Goal: Contribute content: Add original content to the website for others to see

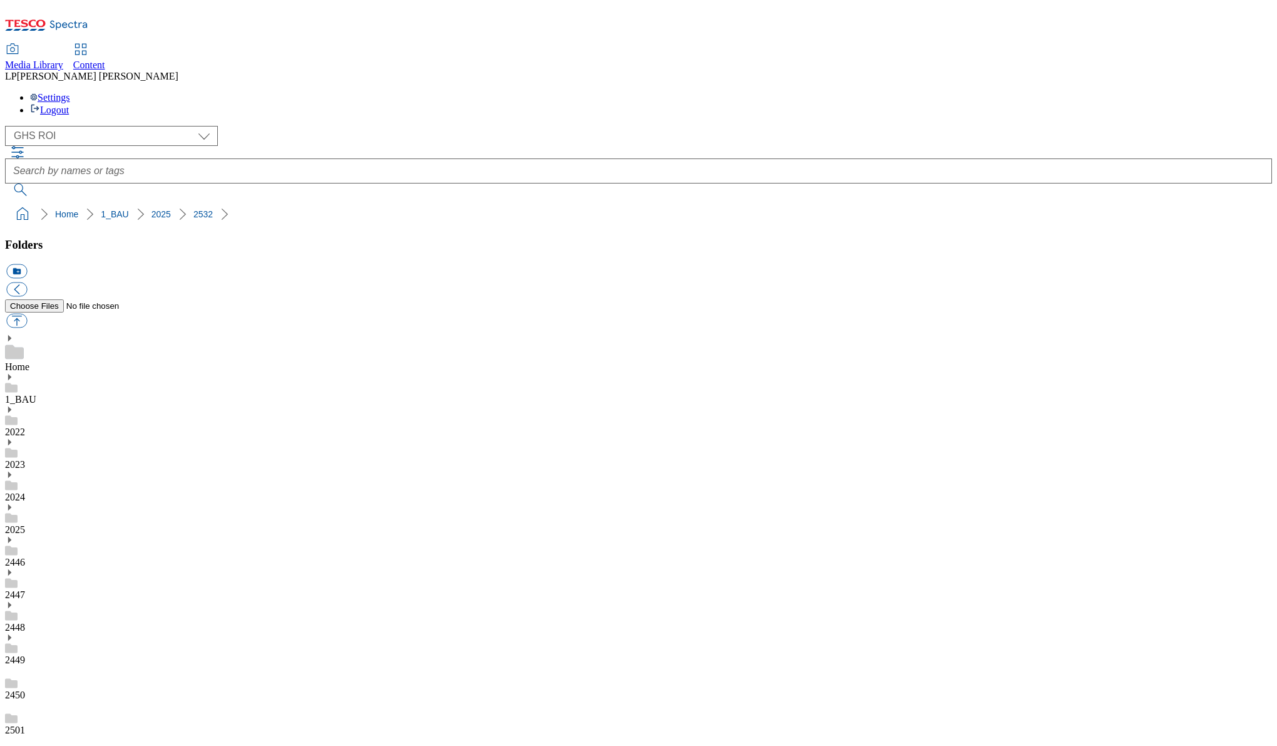
select select "flare-ghs-roi"
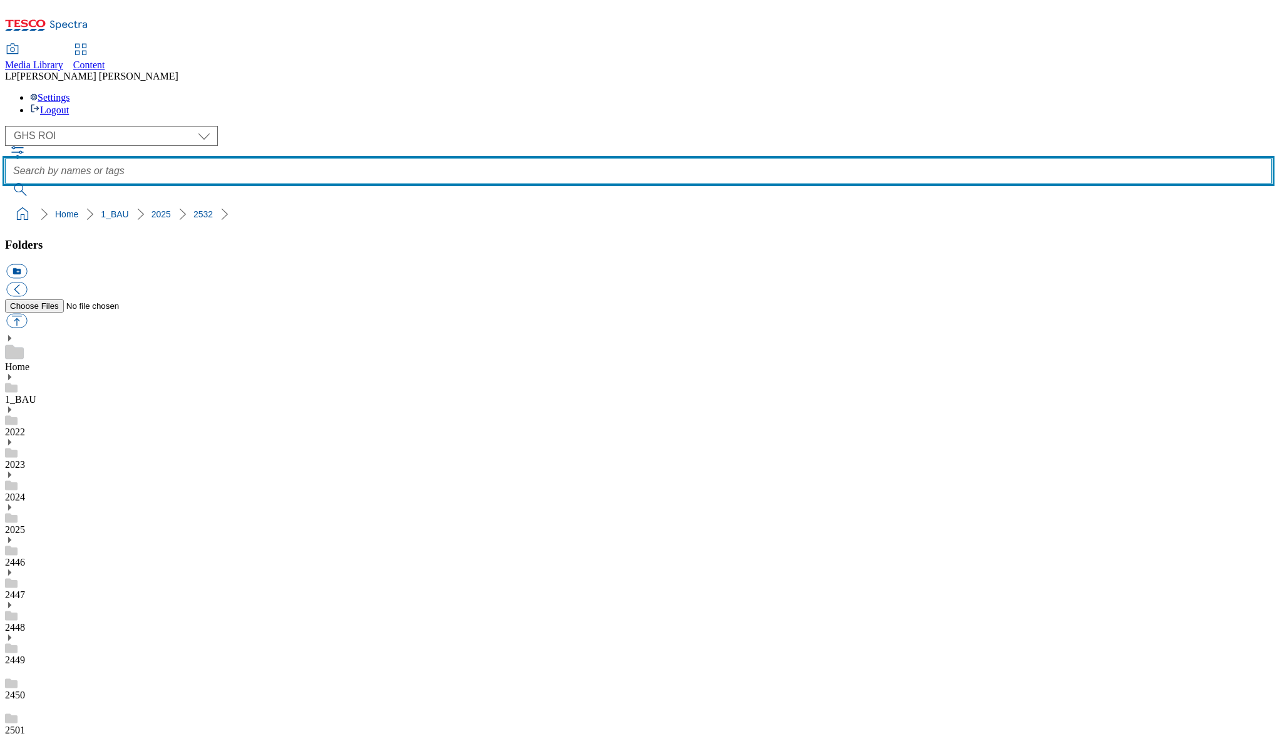
click at [493, 158] on input "text" at bounding box center [638, 170] width 1267 height 25
type input "adverts"
click at [5, 183] on button "submit" at bounding box center [21, 189] width 33 height 13
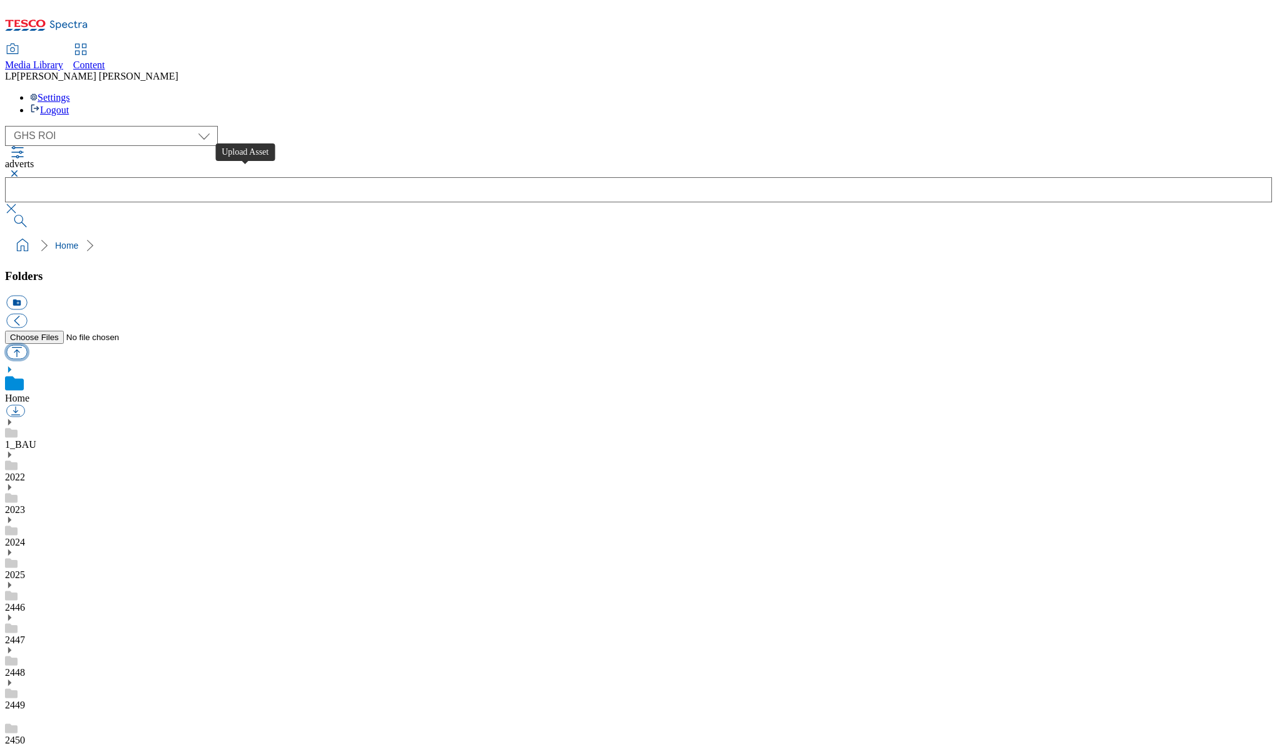
click at [27, 345] on button "button" at bounding box center [16, 352] width 21 height 14
type input "C:\fakepath\60 cut34 wip6 master social mix_YouTube.mp4"
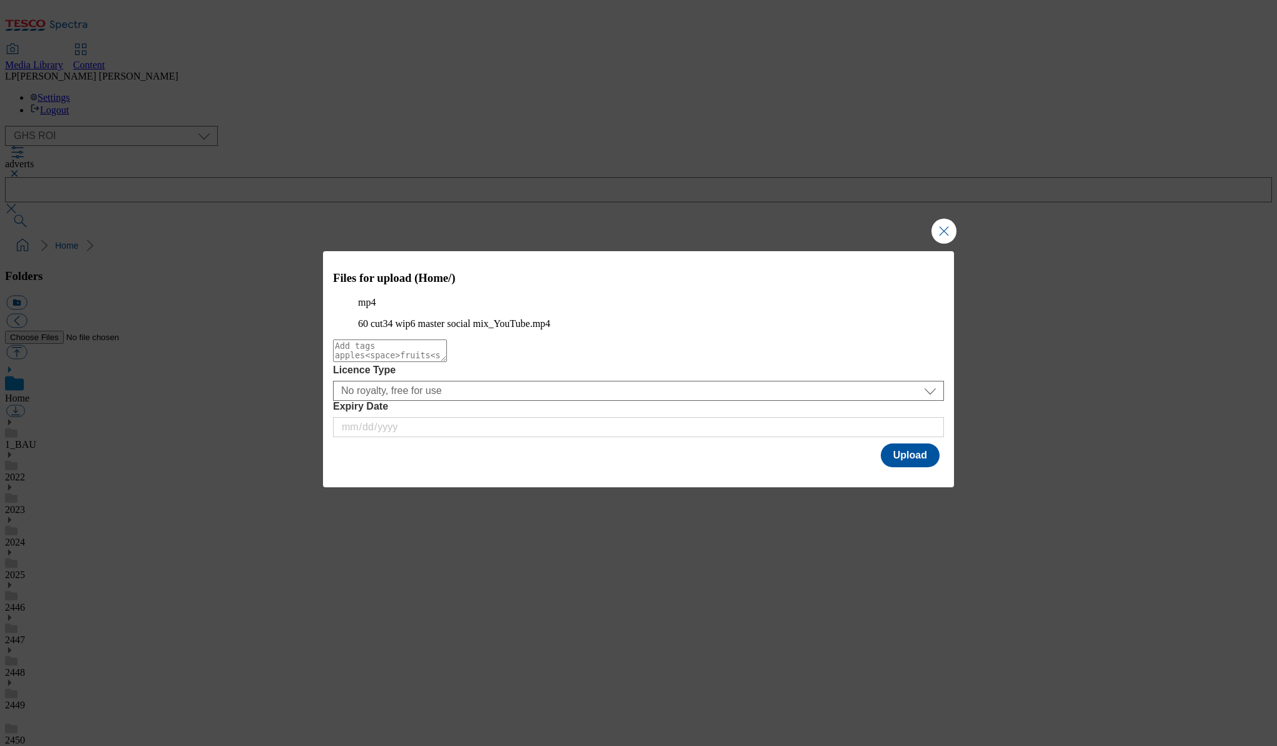
click at [447, 362] on textarea "Modal" at bounding box center [390, 350] width 114 height 23
click at [912, 467] on button "Upload" at bounding box center [910, 455] width 59 height 24
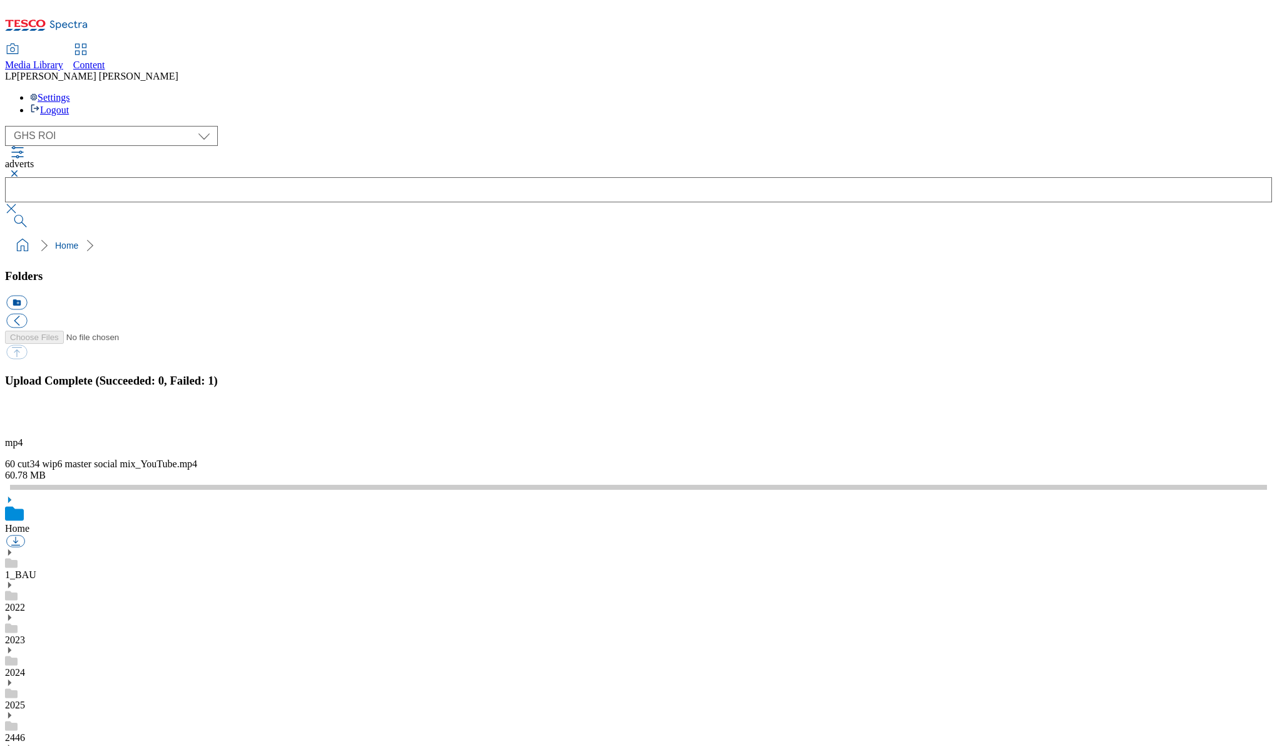
click at [1117, 481] on div "mp4 60 cut34 wip6 master social mix_YouTube.mp4 60.78 MB" at bounding box center [638, 459] width 1267 height 44
click at [1066, 481] on div "mp4 60 cut34 wip6 master social mix_YouTube.mp4 60.78 MB" at bounding box center [638, 459] width 1267 height 44
click at [1030, 481] on div "mp4 60 cut34 wip6 master social mix_YouTube.mp4 60.78 MB" at bounding box center [638, 459] width 1267 height 44
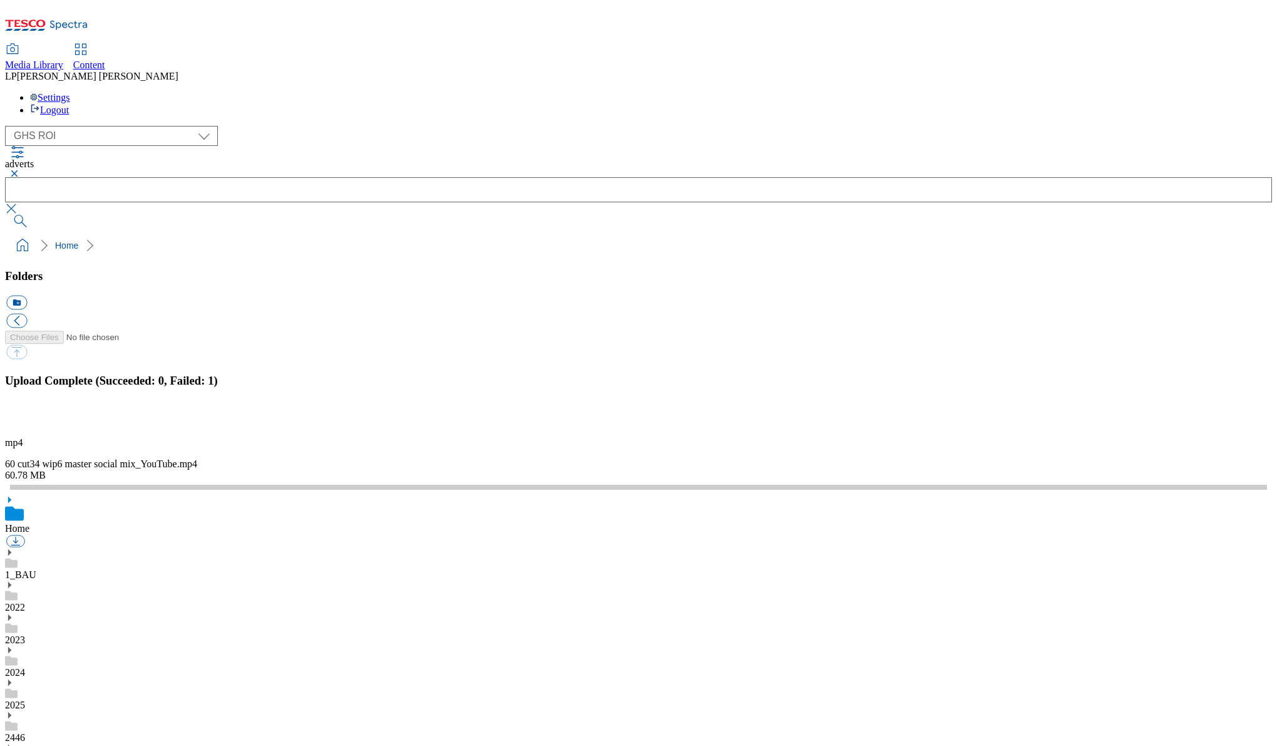
click at [255, 126] on div "( optional ) Clubcard Marketing Demo Dotcom UK Emails GHS Marketing UK GHS Prod…" at bounding box center [638, 136] width 1267 height 20
click at [68, 19] on icon at bounding box center [46, 29] width 83 height 26
click at [310, 126] on div "( optional ) Clubcard Marketing Demo Dotcom UK Emails GHS Marketing UK GHS Prod…" at bounding box center [638, 136] width 1267 height 20
click at [105, 59] on span "Content" at bounding box center [89, 64] width 32 height 11
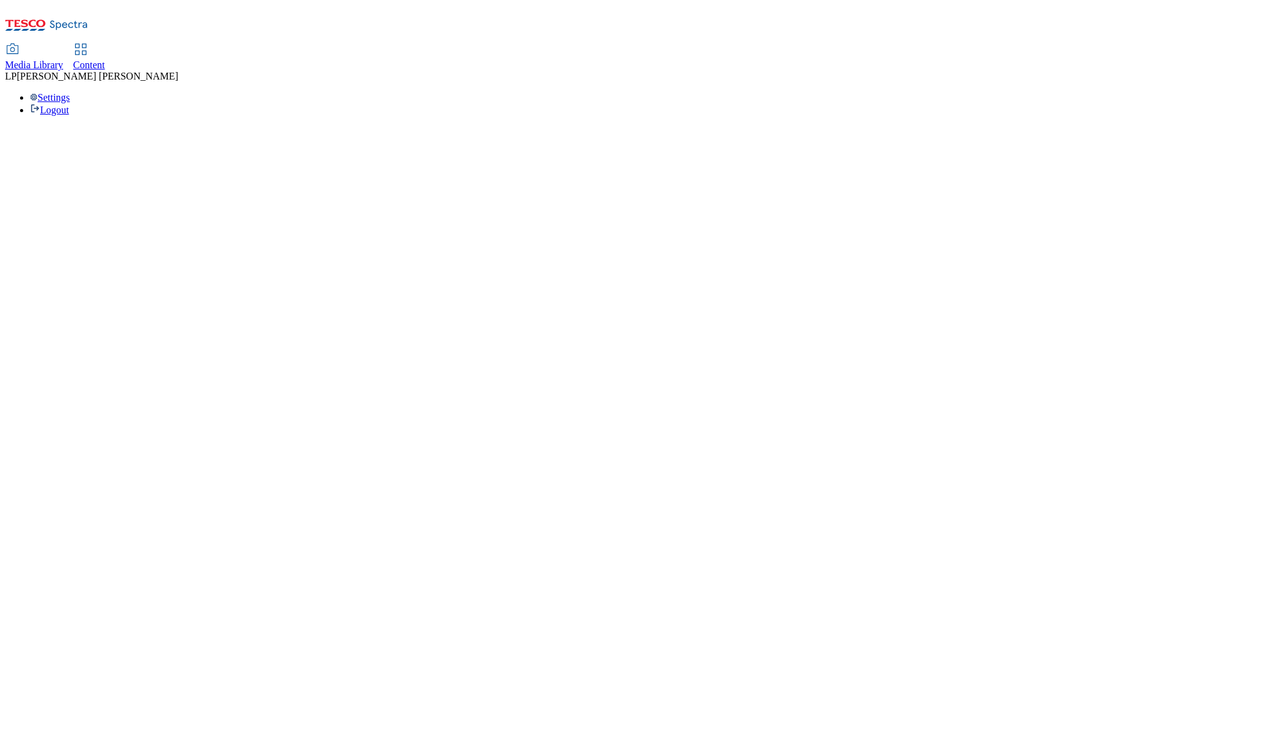
click at [63, 59] on span "Media Library" at bounding box center [34, 64] width 58 height 11
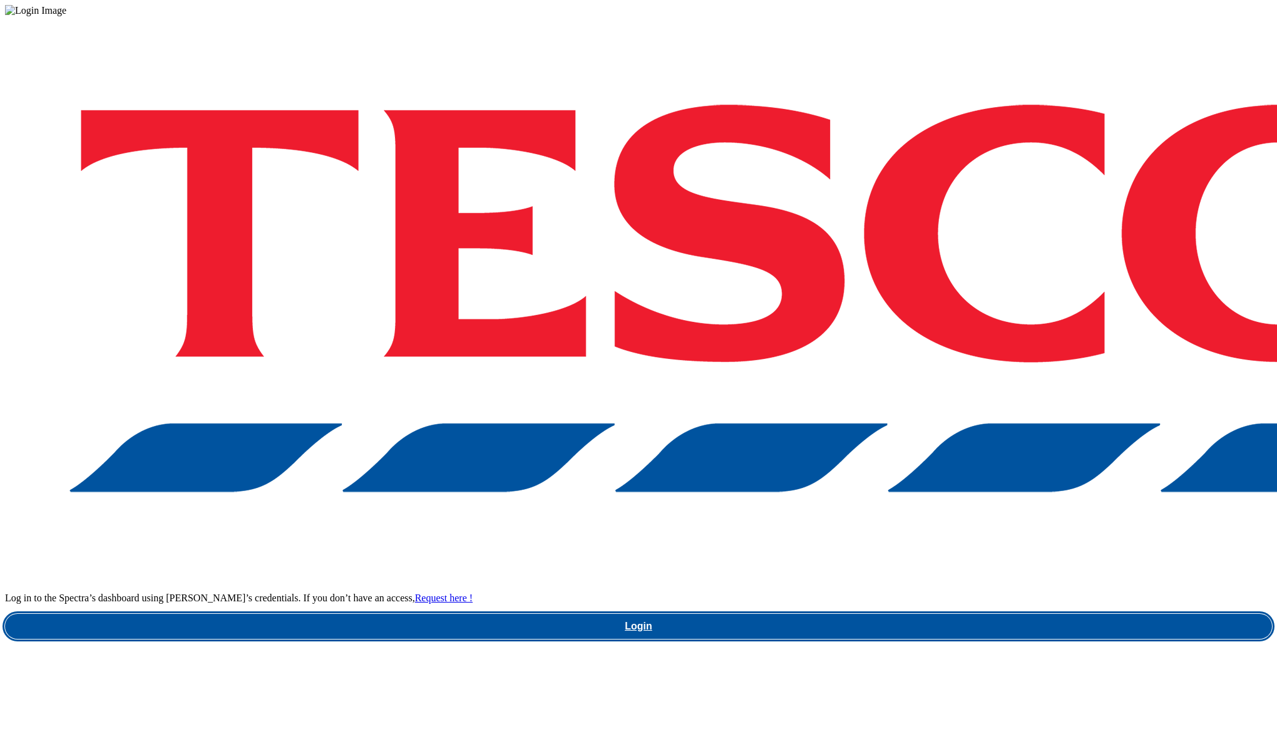
click at [900, 613] on link "Login" at bounding box center [638, 625] width 1267 height 25
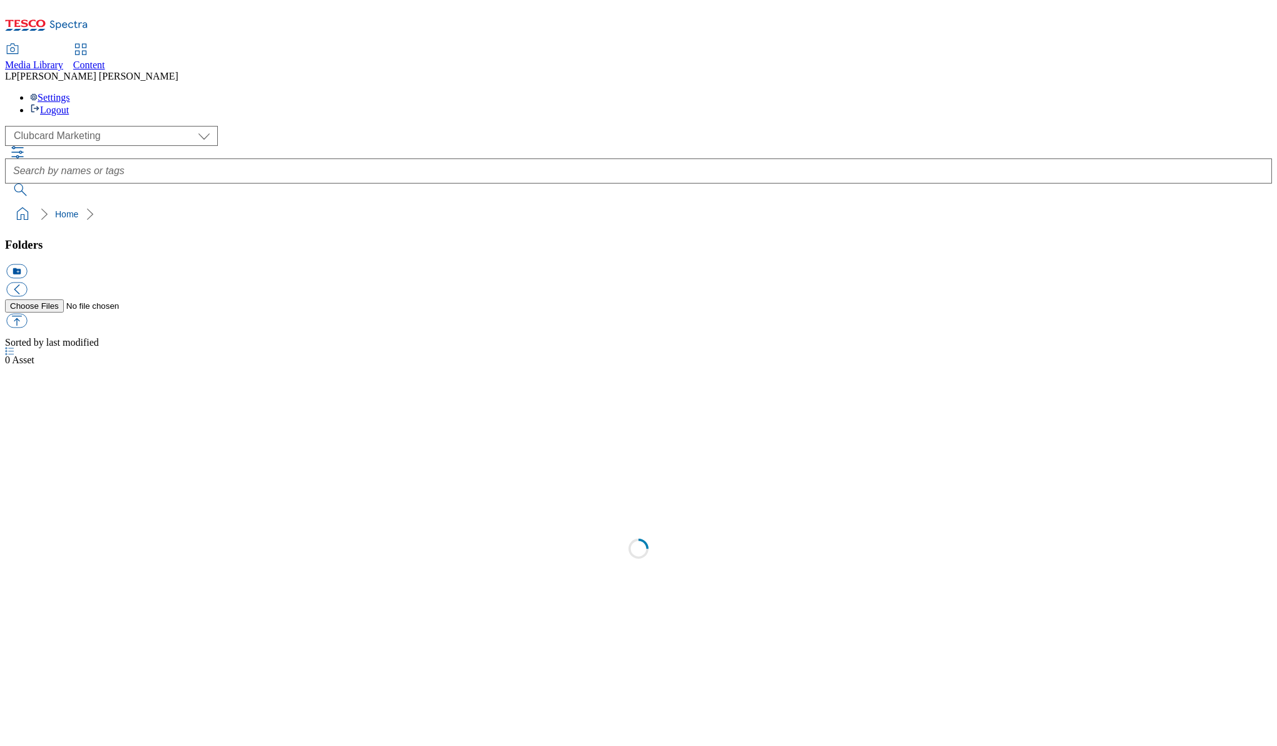
scroll to position [1, 0]
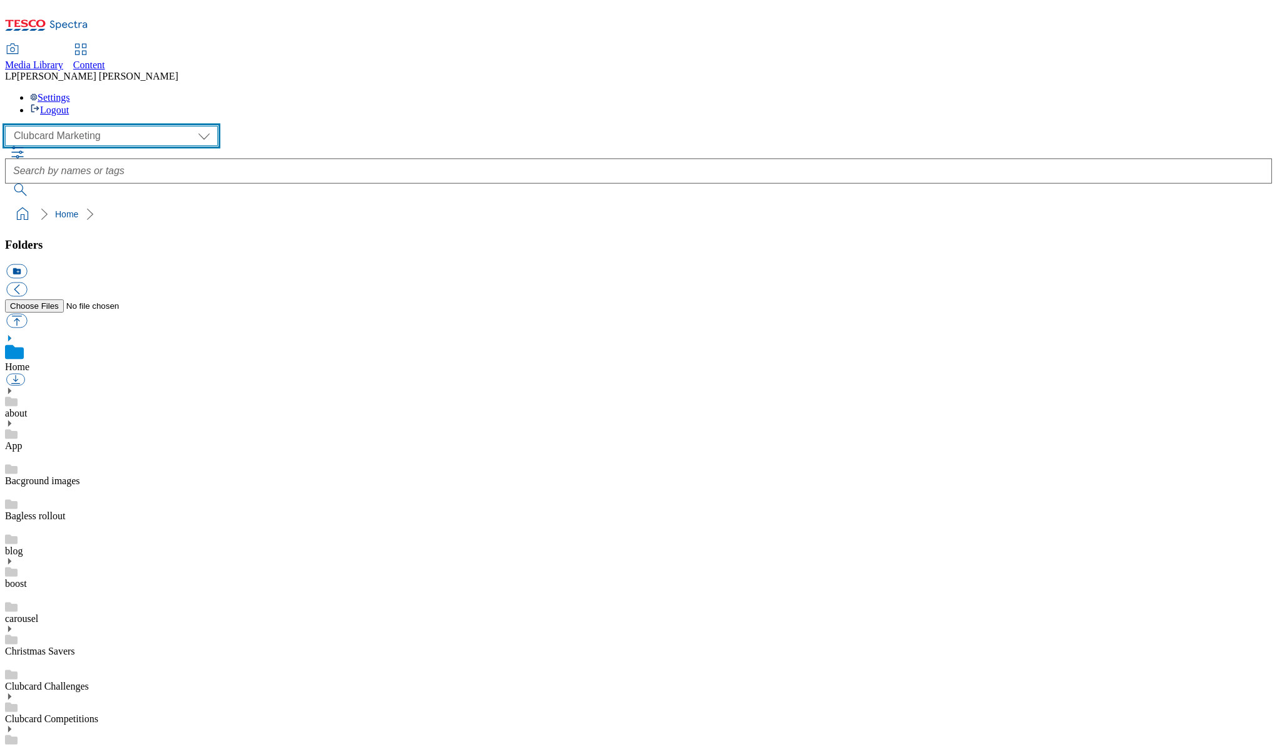
click at [60, 126] on select "Clubcard Marketing Demo Dotcom UK Emails GHS Marketing UK GHS Product UK GHS RO…" at bounding box center [111, 136] width 213 height 20
select select "flare-ghs-roi"
click at [8, 126] on select "Clubcard Marketing Demo Dotcom UK Emails GHS Marketing UK GHS Product UK GHS RO…" at bounding box center [111, 136] width 213 height 20
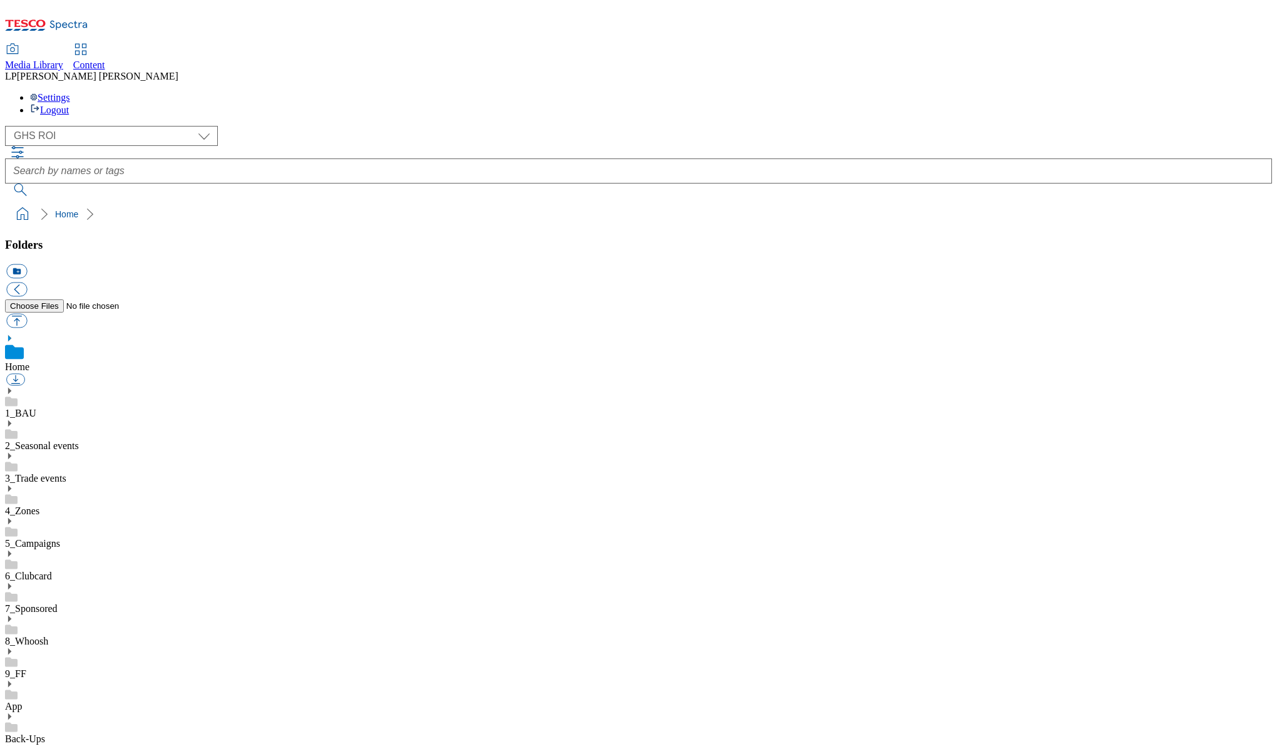
click at [14, 386] on icon at bounding box center [9, 390] width 9 height 9
click at [14, 516] on icon at bounding box center [9, 520] width 9 height 9
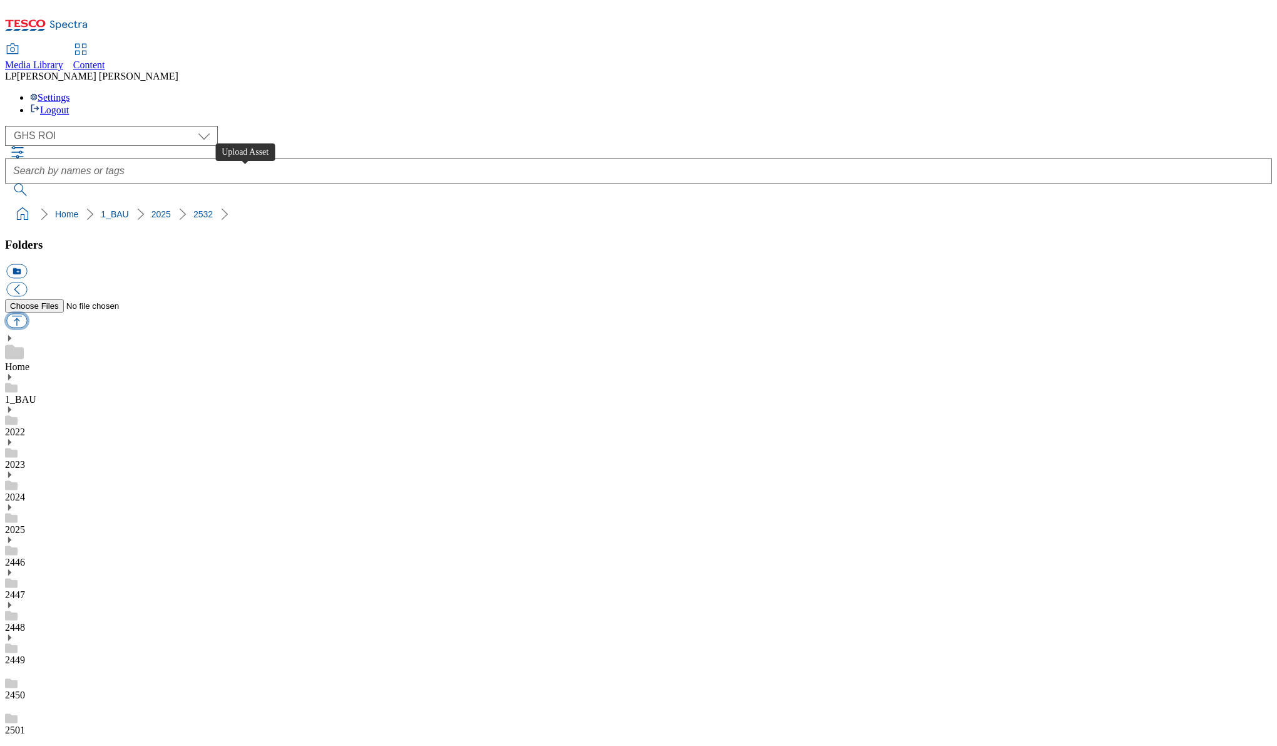
click at [27, 314] on button "button" at bounding box center [16, 321] width 21 height 14
type input "C:\fakepath\60 cut34 wip6 master social mix_YouTube.mp4"
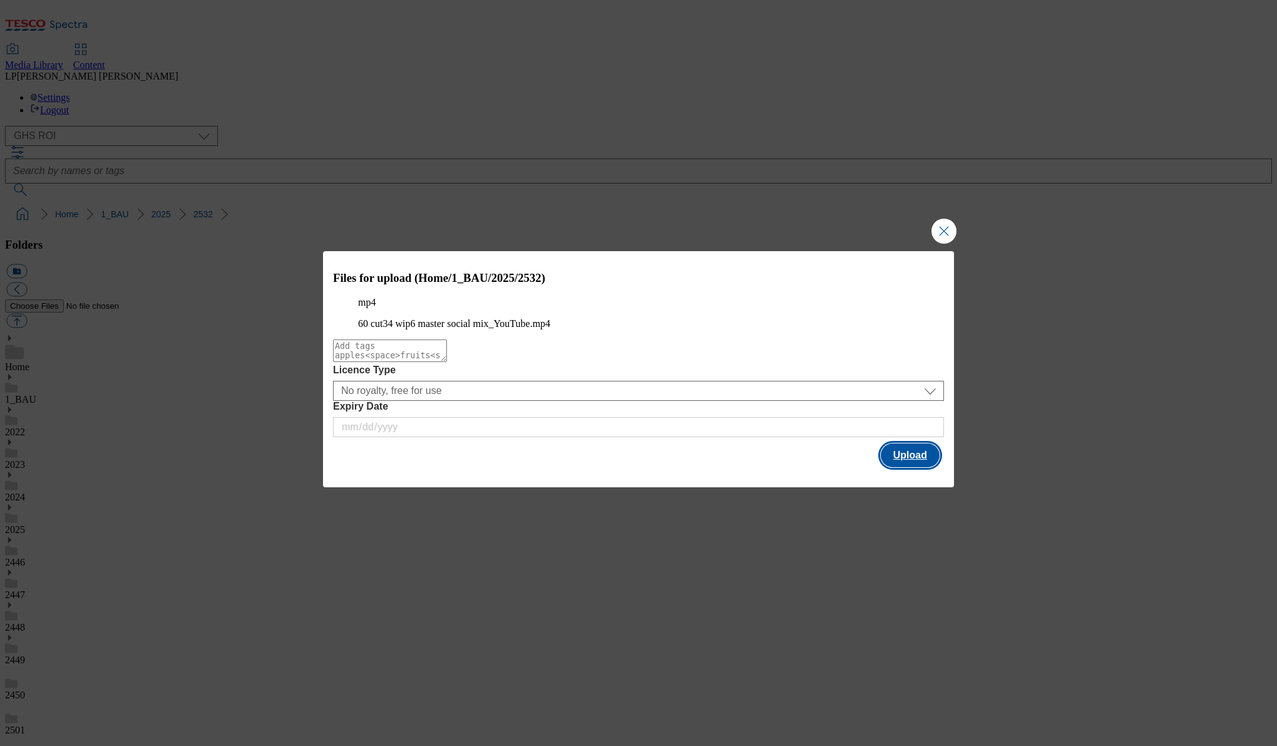
click at [905, 467] on button "Upload" at bounding box center [910, 455] width 59 height 24
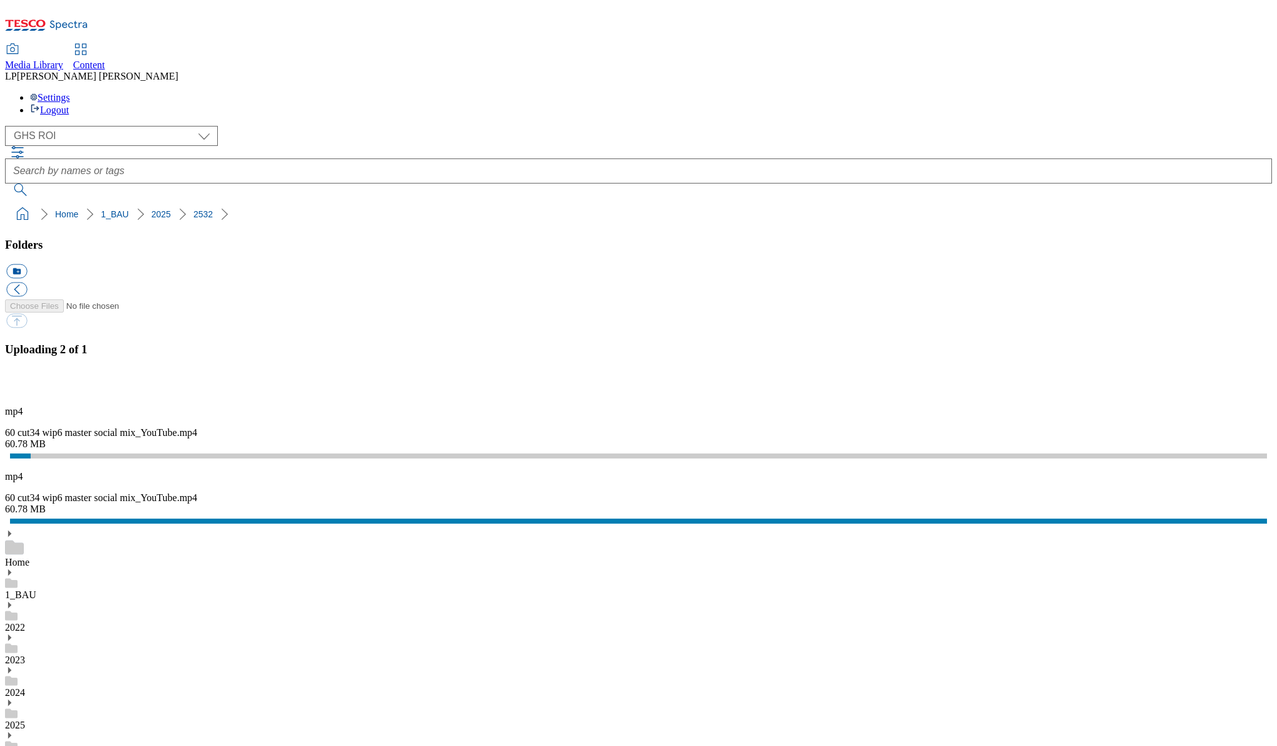
click at [1238, 449] on div "60.78 MB" at bounding box center [638, 443] width 1267 height 11
click at [1119, 503] on div "60 cut34 wip6 master social mix_YouTube.mp4" at bounding box center [638, 497] width 1267 height 11
click at [1112, 515] on div "60.78 MB" at bounding box center [638, 508] width 1267 height 11
click at [1139, 438] on div "60 cut34 wip6 master social mix_YouTube.mp4" at bounding box center [638, 432] width 1267 height 11
click at [1119, 438] on div "60 cut34 wip6 master social mix_YouTube.mp4" at bounding box center [638, 432] width 1267 height 11
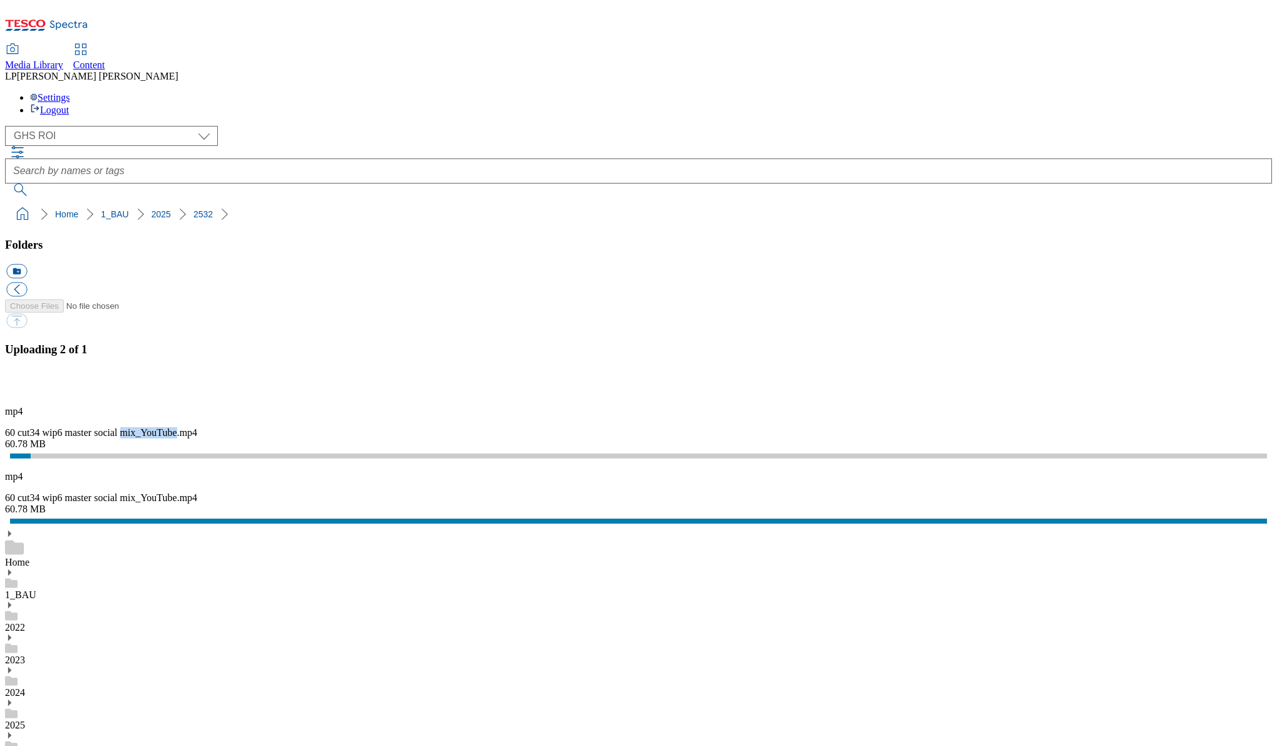
click at [1119, 438] on div "60 cut34 wip6 master social mix_YouTube.mp4" at bounding box center [638, 432] width 1267 height 11
click at [1075, 449] on div "60.78 MB" at bounding box center [638, 443] width 1267 height 11
click at [1075, 449] on div "mp4 60 cut34 wip6 master social mix_YouTube.mp4 60.78 MB" at bounding box center [638, 428] width 1267 height 44
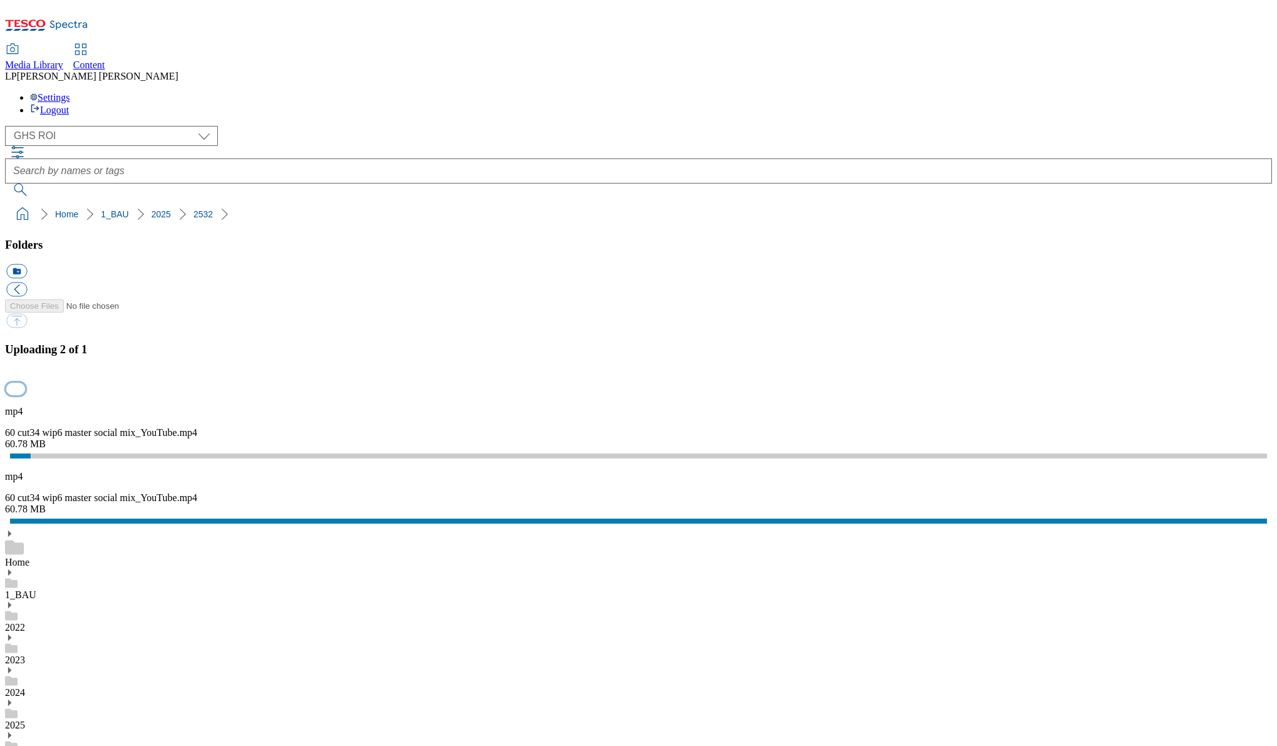
click at [25, 394] on button "button" at bounding box center [15, 388] width 19 height 12
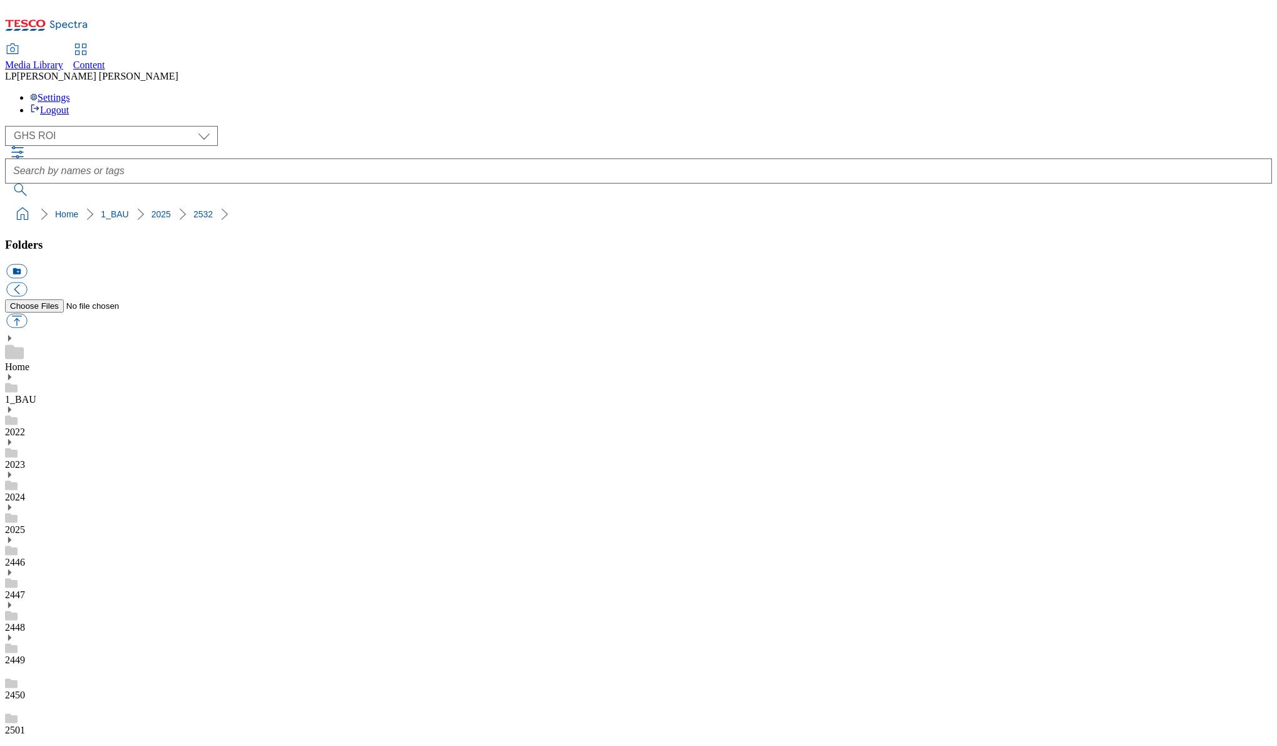
click at [27, 282] on button "button" at bounding box center [16, 289] width 21 height 14
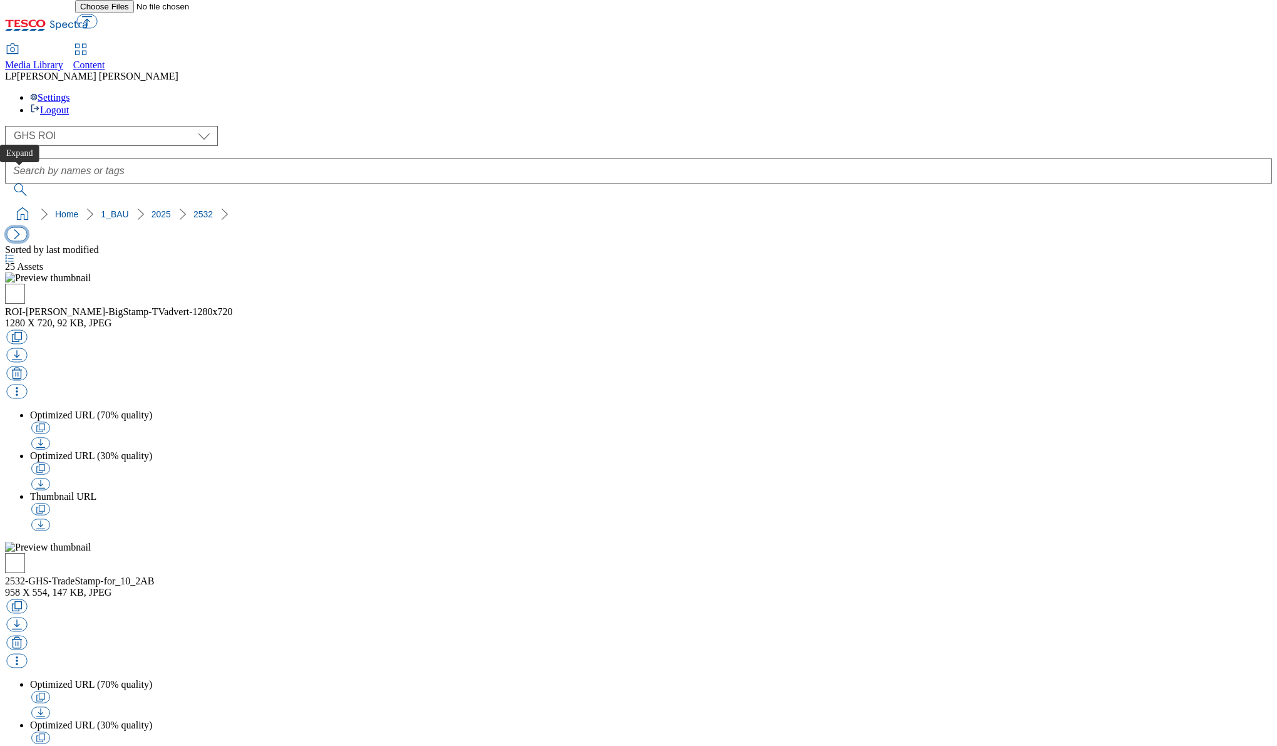
click at [23, 227] on button "button" at bounding box center [16, 234] width 21 height 14
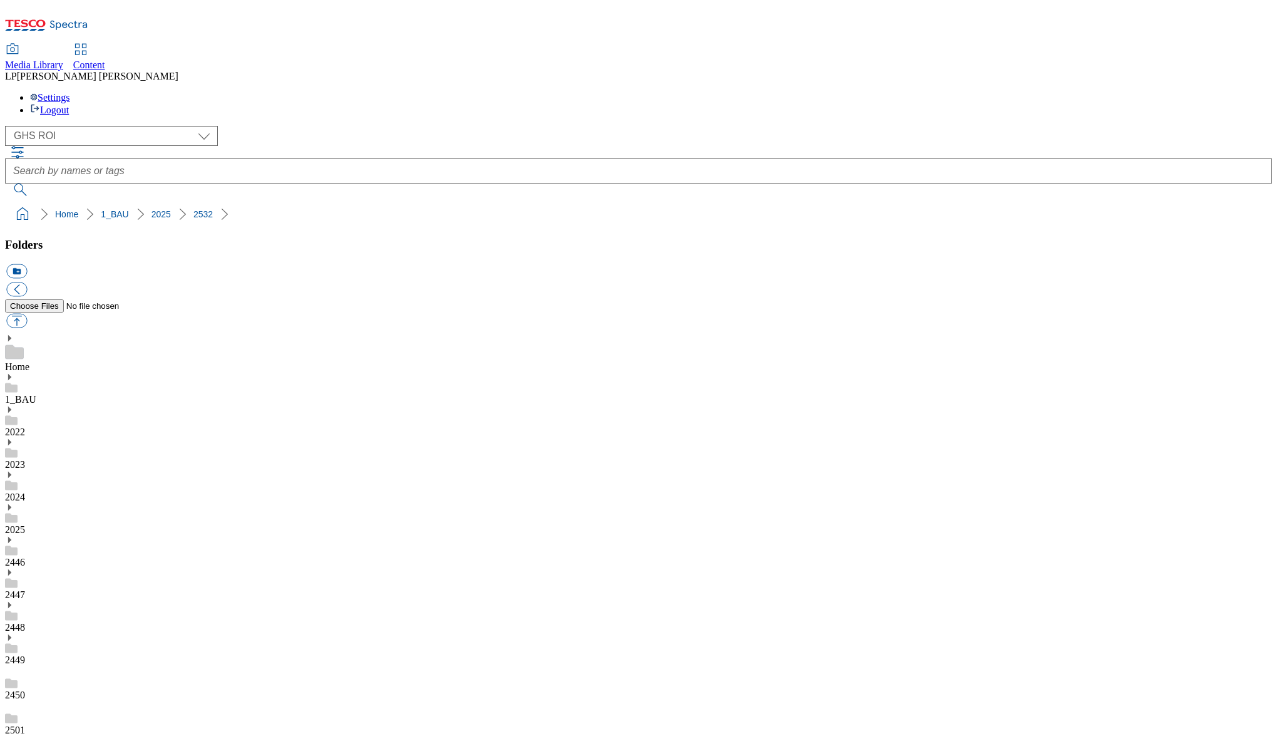
click at [178, 71] on span "Lisa Patel" at bounding box center [98, 76] width 162 height 11
click at [1251, 92] on div "Settings Logout" at bounding box center [638, 104] width 1267 height 24
click at [1069, 126] on div "( optional ) Clubcard Marketing Demo Dotcom UK Emails GHS Marketing UK GHS Prod…" at bounding box center [638, 161] width 1267 height 70
click at [27, 282] on button "button" at bounding box center [16, 289] width 21 height 14
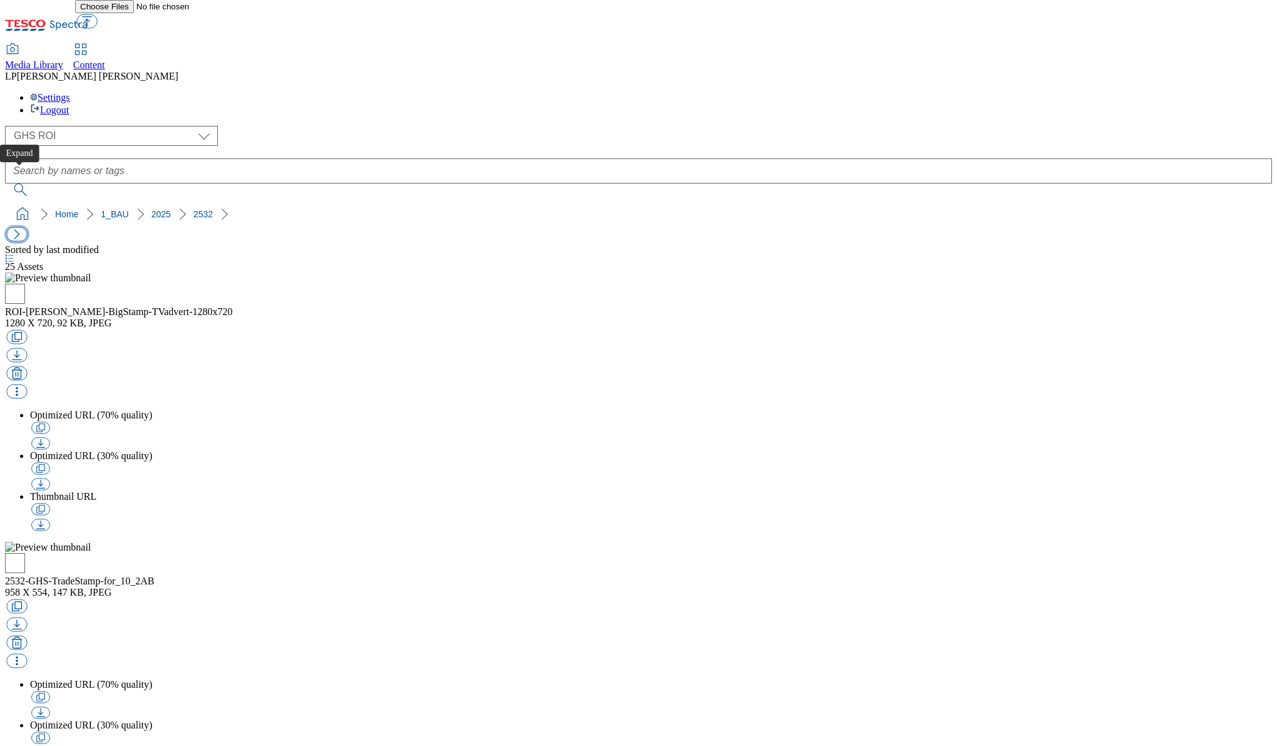
click at [21, 227] on button "button" at bounding box center [16, 234] width 21 height 14
